Goal: Find specific page/section: Find specific page/section

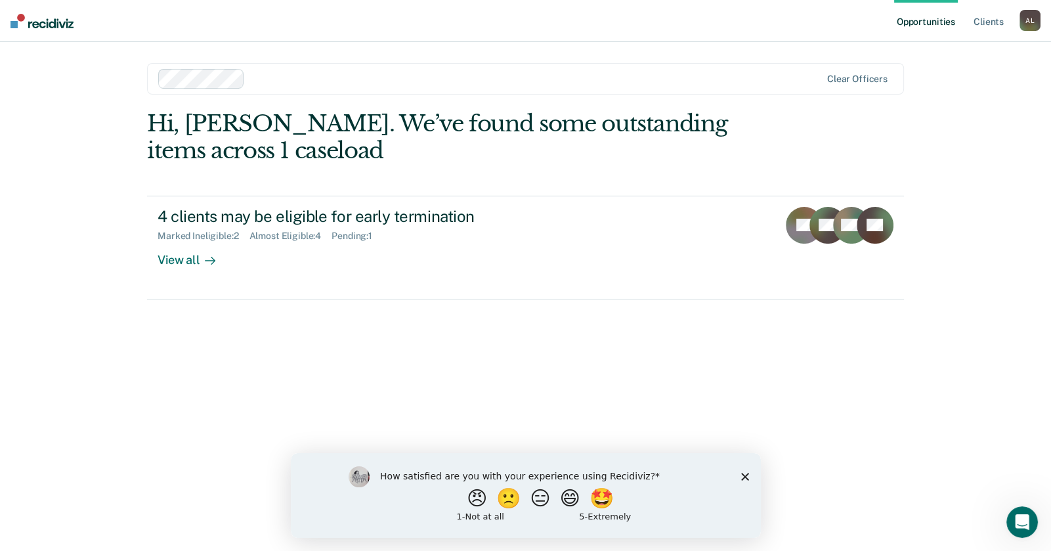
click at [744, 472] on icon "Close survey" at bounding box center [744, 476] width 8 height 8
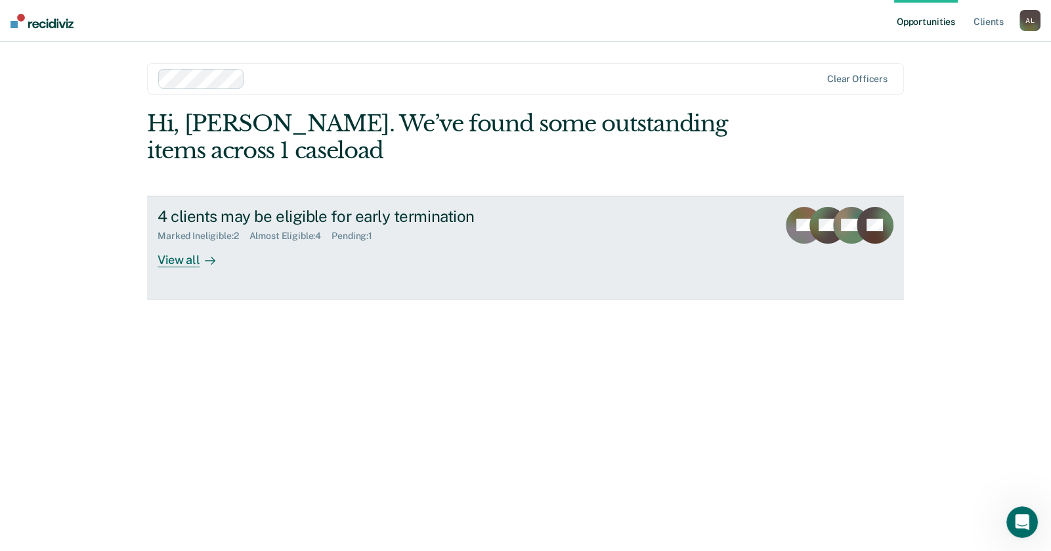
click at [161, 259] on div "View all" at bounding box center [195, 255] width 74 height 26
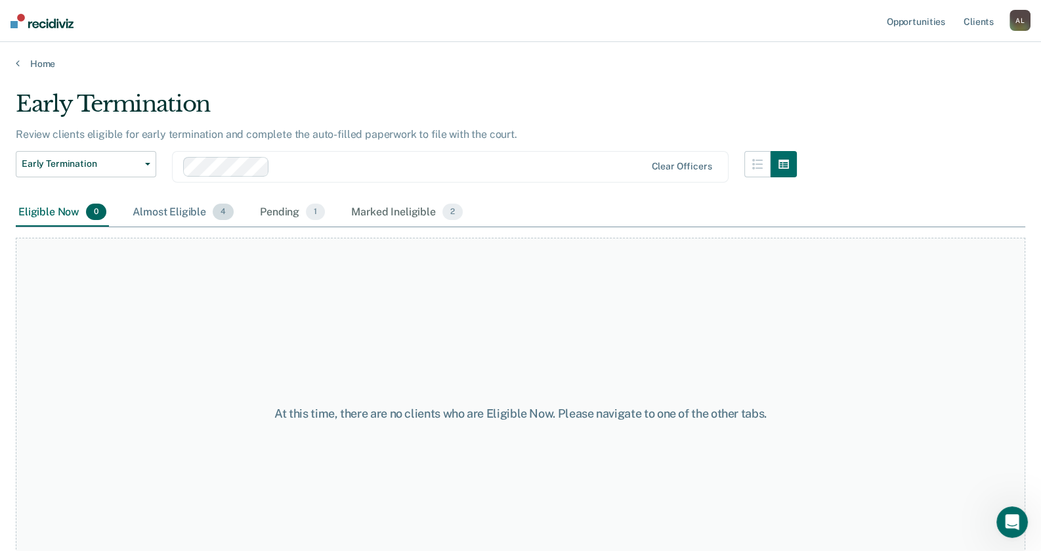
click at [179, 208] on div "Almost Eligible 4" at bounding box center [183, 212] width 106 height 29
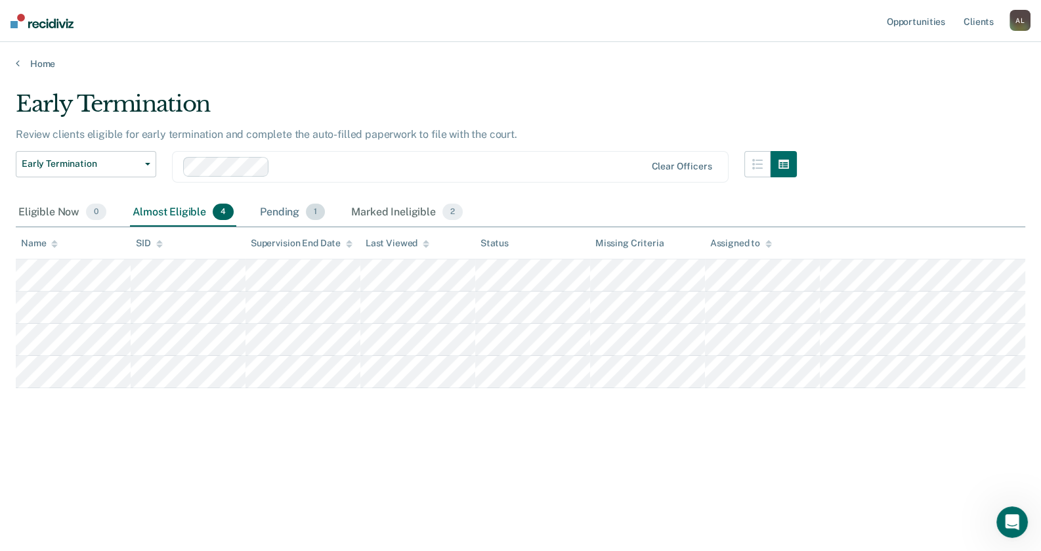
click at [268, 213] on div "Pending 1" at bounding box center [292, 212] width 70 height 29
